Goal: Information Seeking & Learning: Learn about a topic

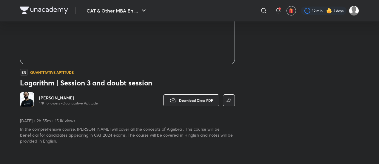
scroll to position [387, 0]
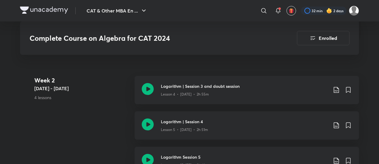
scroll to position [365, 0]
click at [145, 85] on icon at bounding box center [148, 89] width 12 height 12
click at [144, 121] on icon at bounding box center [148, 125] width 12 height 12
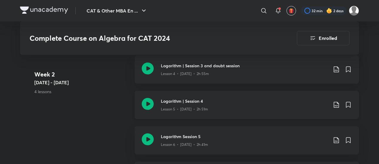
scroll to position [395, 0]
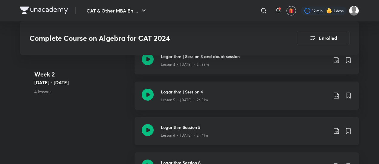
click at [147, 129] on icon at bounding box center [148, 130] width 12 height 12
